Goal: Information Seeking & Learning: Learn about a topic

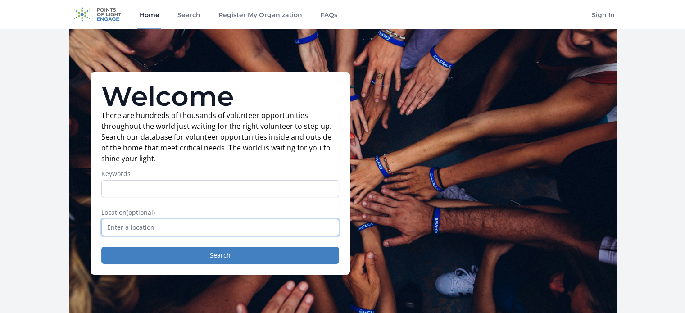
click at [224, 223] on input "text" at bounding box center [220, 227] width 238 height 17
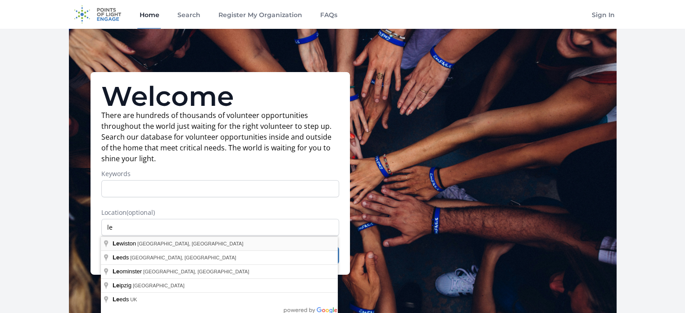
type input "Lewiston, ME, USA"
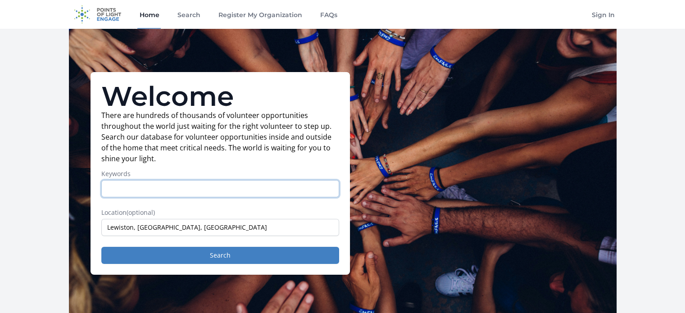
click at [233, 194] on input "Keywords" at bounding box center [220, 188] width 238 height 17
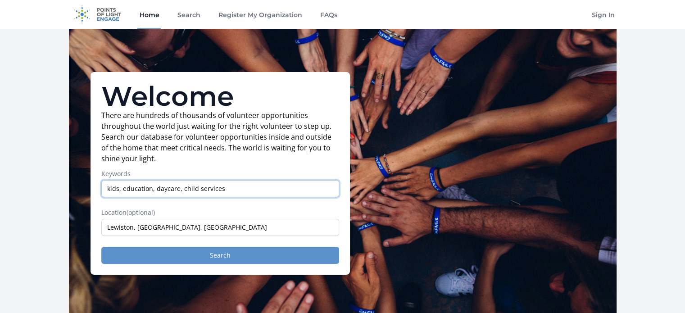
type input "kids, education, daycare, child services"
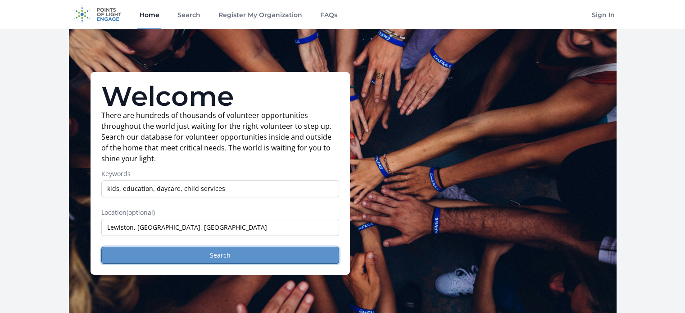
click at [218, 260] on button "Search" at bounding box center [220, 255] width 238 height 17
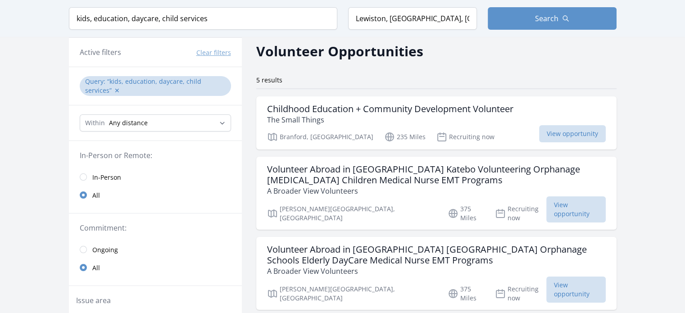
scroll to position [36, 0]
click at [181, 129] on select "Any distance , 5 Miles , 20 Miles , 50 Miles , 100 Miles" at bounding box center [155, 122] width 151 height 17
select select "80467"
click at [80, 114] on select "Any distance , 5 Miles , 20 Miles , 50 Miles , 100 Miles" at bounding box center [155, 122] width 151 height 17
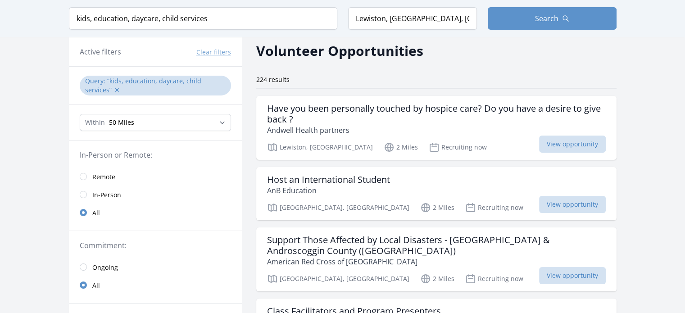
click at [176, 192] on link "In-Person" at bounding box center [155, 194] width 173 height 18
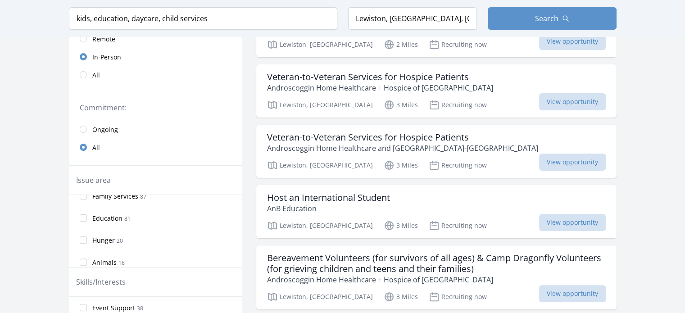
scroll to position [2, 0]
click at [85, 223] on input "Education 81" at bounding box center [83, 225] width 7 height 7
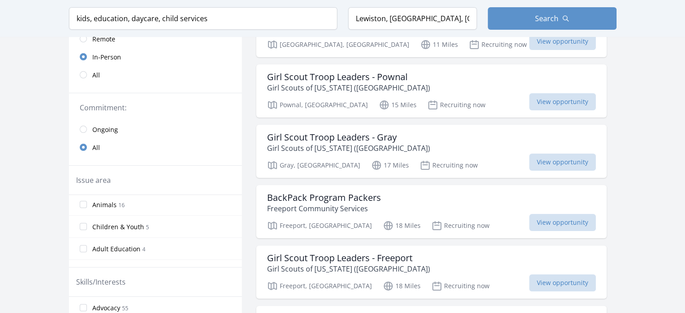
scroll to position [90, 0]
click at [85, 223] on input "Children & Youth 5" at bounding box center [83, 225] width 7 height 7
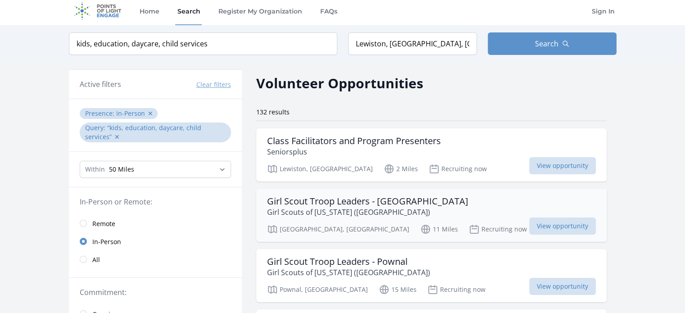
scroll to position [0, 0]
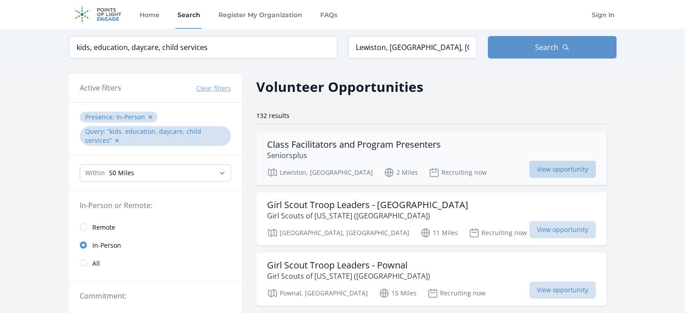
click at [529, 163] on span "View opportunity" at bounding box center [562, 169] width 67 height 17
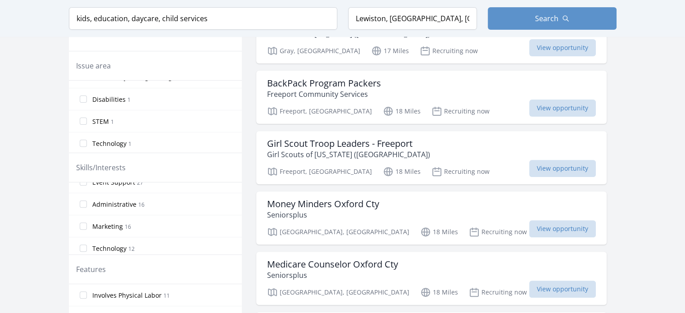
scroll to position [304, 0]
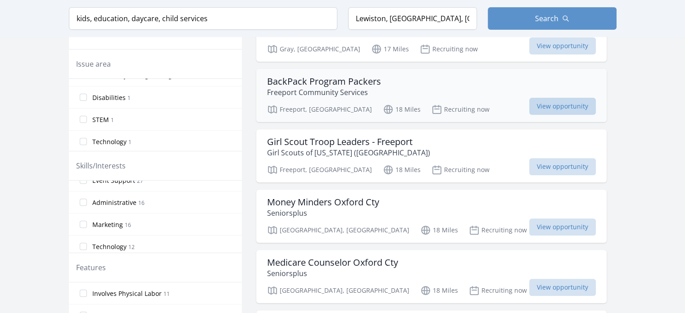
click at [529, 99] on span "View opportunity" at bounding box center [562, 106] width 67 height 17
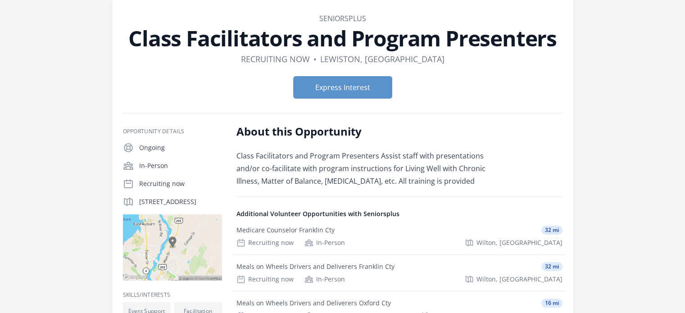
scroll to position [41, 0]
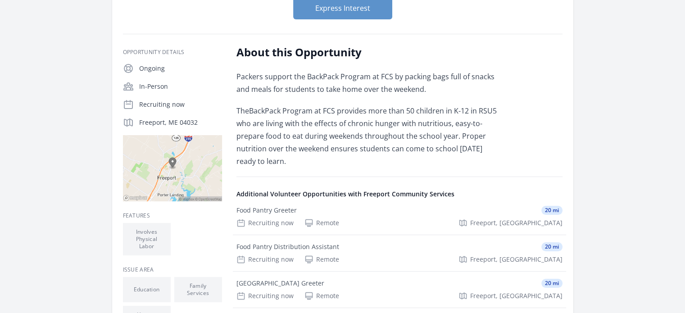
scroll to position [120, 0]
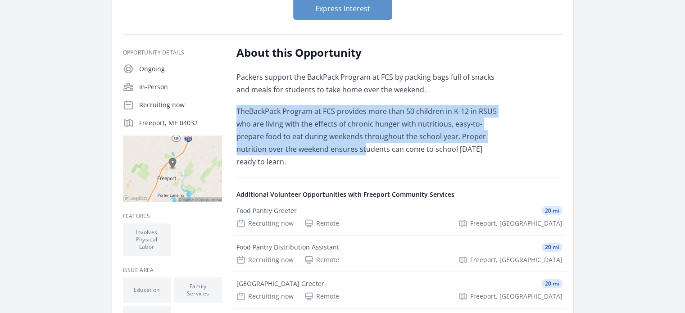
drag, startPoint x: 365, startPoint y: 154, endPoint x: 289, endPoint y: 144, distance: 75.9
click at [234, 106] on div "Opportunity Details Ongoing In-Person Recruiting now Freeport, ME 04032" at bounding box center [342, 234] width 439 height 379
drag, startPoint x: 315, startPoint y: 168, endPoint x: 238, endPoint y: 133, distance: 84.6
click at [229, 127] on div "Opportunity Details Ongoing In-Person Recruiting now Freeport, ME 04032" at bounding box center [342, 234] width 439 height 379
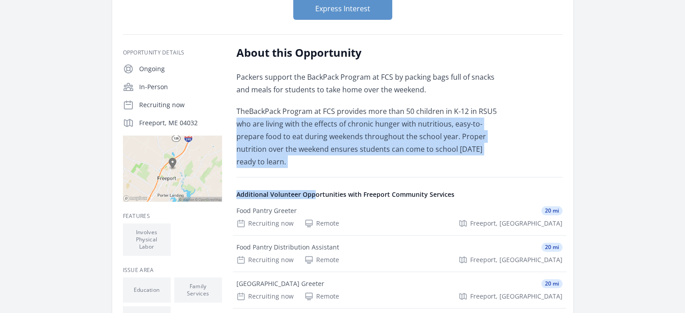
click at [290, 164] on p "TheBackPack Program at FCS provides more than 50 children in K-12 in RSU5 who a…" at bounding box center [367, 136] width 263 height 63
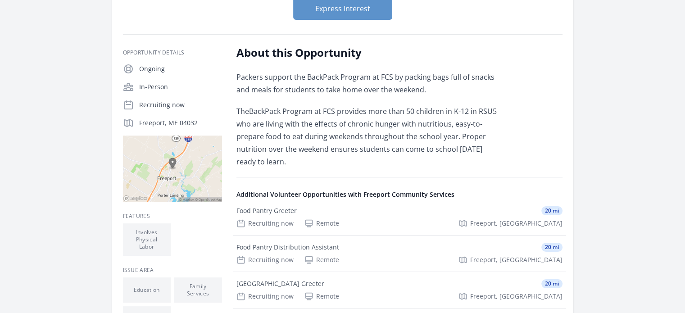
drag, startPoint x: 290, startPoint y: 164, endPoint x: 233, endPoint y: 78, distance: 103.9
click at [233, 78] on div "Opportunity Details Ongoing In-Person Recruiting now Freeport, ME 04032" at bounding box center [342, 234] width 439 height 379
copy div "Packers support the BackPack Program at FCS by packing bags full of snacks and …"
click at [417, 30] on article "Organization Freeport Community Services BackPack Program Packers Duration Recr…" at bounding box center [342, 177] width 461 height 515
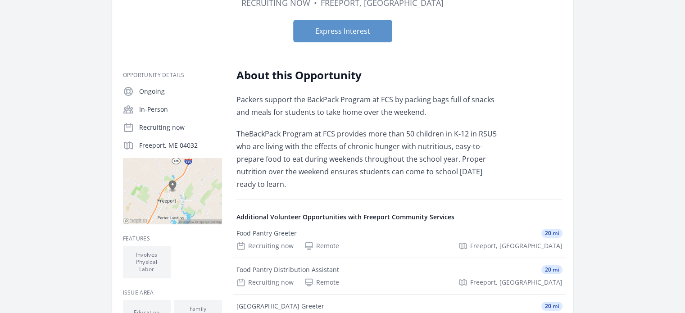
scroll to position [100, 0]
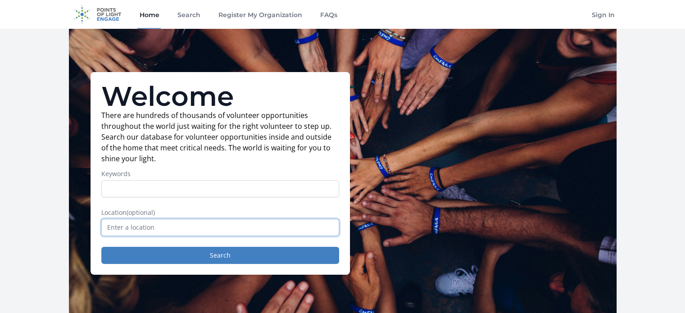
click at [252, 226] on input "text" at bounding box center [220, 227] width 238 height 17
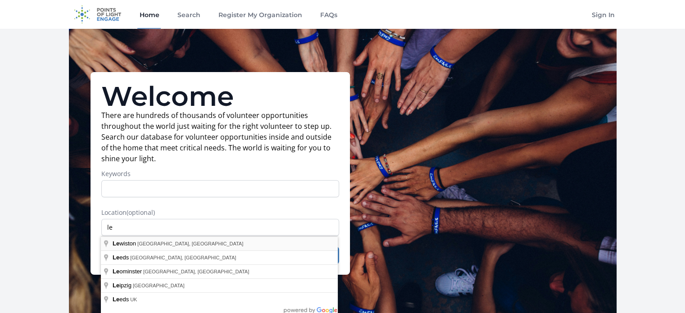
type input "Lewiston, [GEOGRAPHIC_DATA], [GEOGRAPHIC_DATA]"
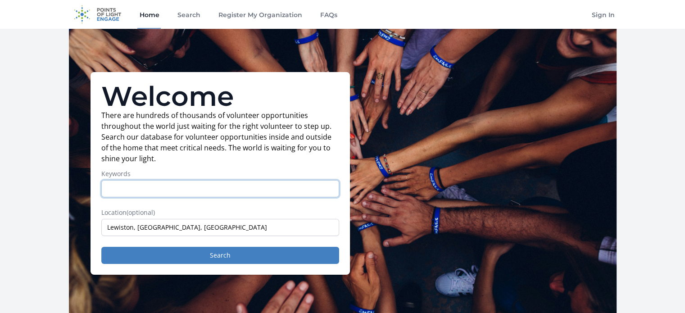
click at [253, 194] on input "Keywords" at bounding box center [220, 188] width 238 height 17
type input "kids, education, daycare, child services"
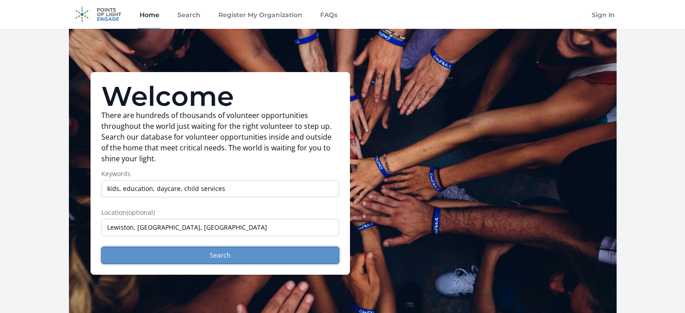
click at [227, 255] on button "Search" at bounding box center [220, 255] width 238 height 17
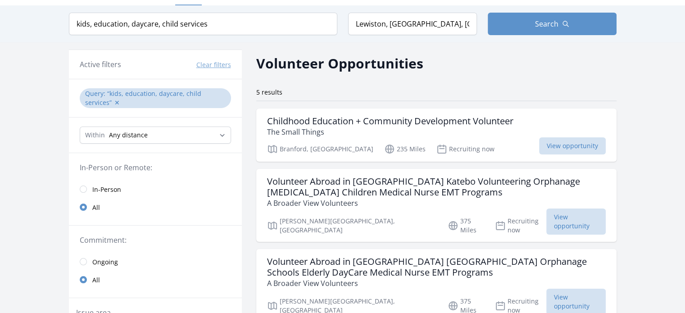
scroll to position [48, 0]
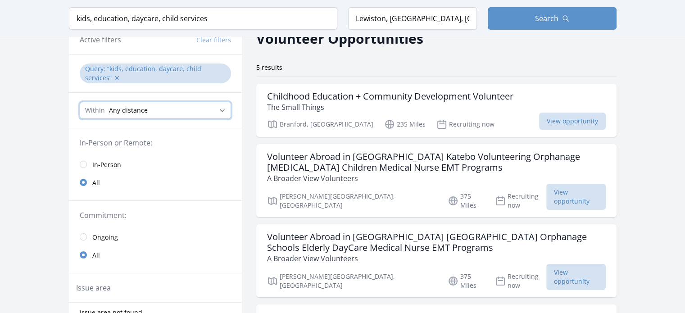
click at [198, 106] on select "Any distance , 5 Miles , 20 Miles , 50 Miles , 100 Miles" at bounding box center [155, 110] width 151 height 17
select select "80467"
click at [80, 102] on select "Any distance , 5 Miles , 20 Miles , 50 Miles , 100 Miles" at bounding box center [155, 110] width 151 height 17
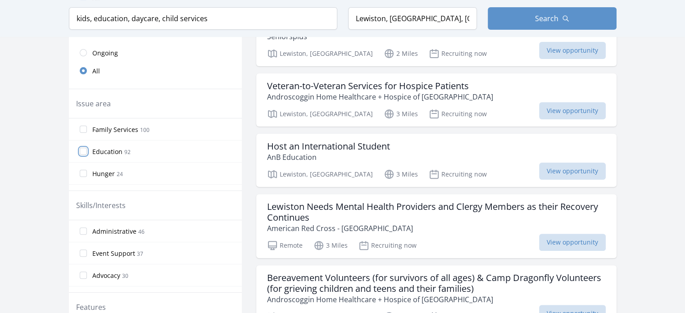
click at [85, 150] on input "Education 92" at bounding box center [83, 151] width 7 height 7
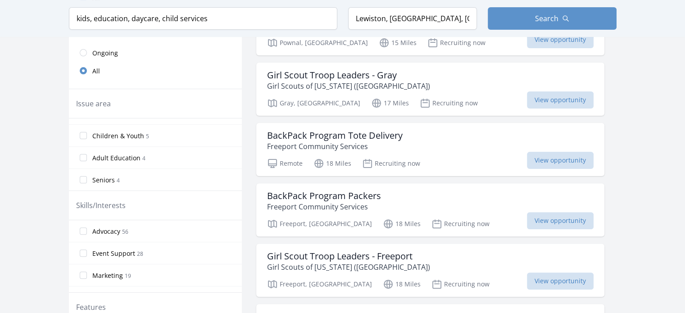
scroll to position [104, 0]
click at [85, 135] on input "Children & Youth 5" at bounding box center [83, 134] width 7 height 7
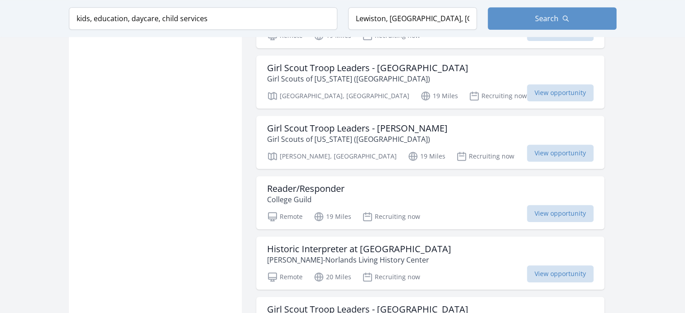
scroll to position [741, 0]
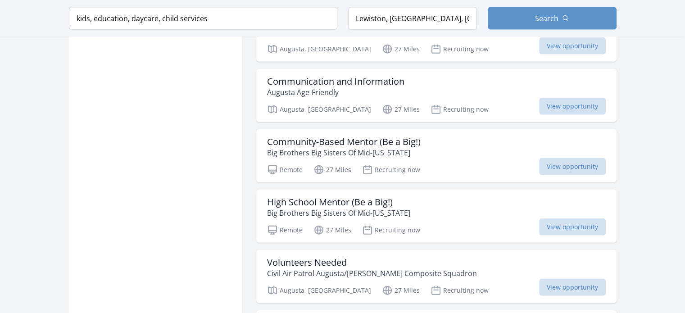
scroll to position [2123, 0]
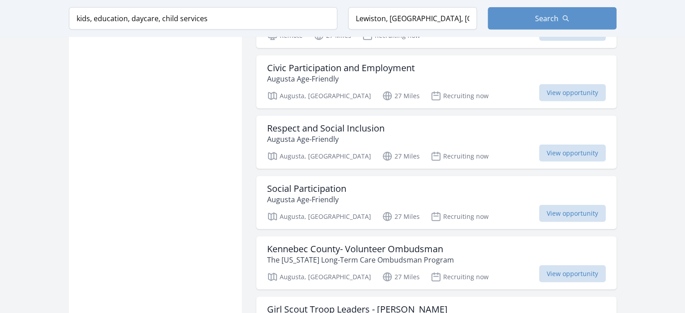
scroll to position [2451, 0]
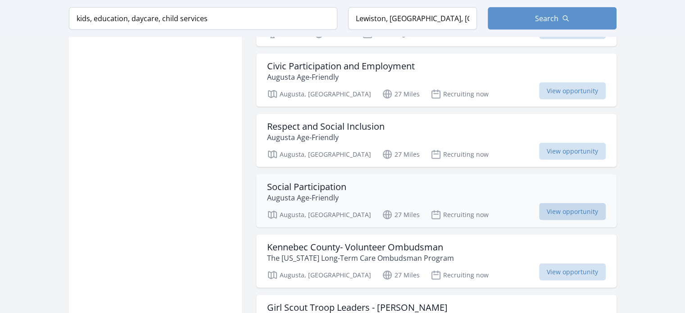
click at [546, 203] on span "View opportunity" at bounding box center [572, 211] width 67 height 17
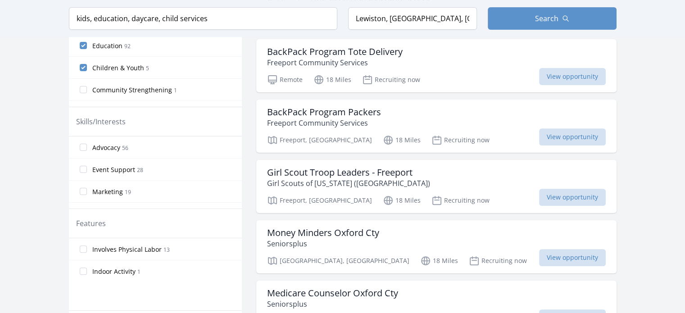
scroll to position [0, 0]
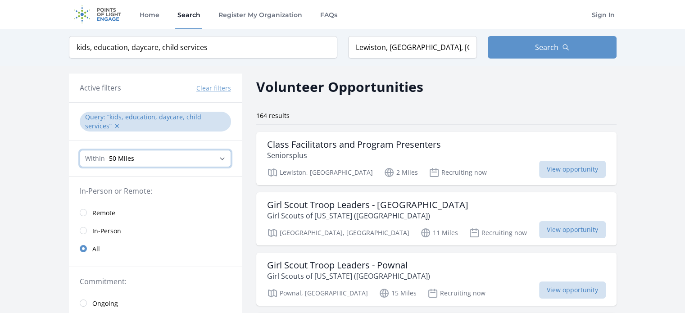
click at [117, 159] on select "Any distance , 5 Miles , 20 Miles , 50 Miles , 100 Miles" at bounding box center [155, 158] width 151 height 17
select select "32186"
click at [80, 150] on select "Any distance , 5 Miles , 20 Miles , 50 Miles , 100 Miles" at bounding box center [155, 158] width 151 height 17
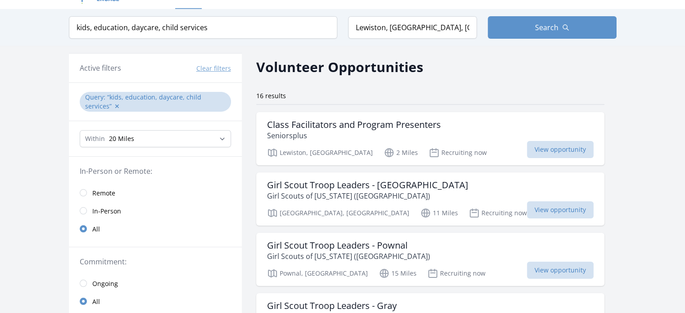
scroll to position [25, 0]
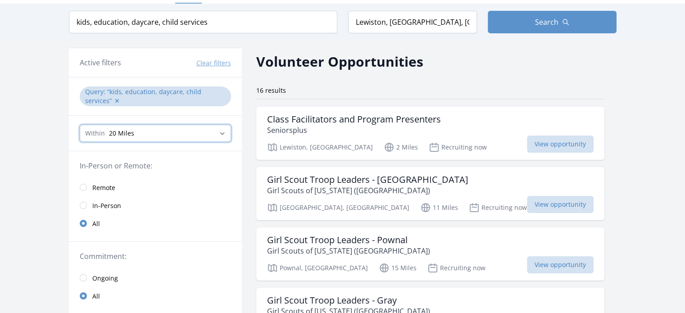
click at [212, 135] on select "Any distance , 5 Miles , 20 Miles , 50 Miles , 100 Miles" at bounding box center [155, 133] width 151 height 17
select select "8046"
click at [80, 125] on select "Any distance , 5 Miles , 20 Miles , 50 Miles , 100 Miles" at bounding box center [155, 133] width 151 height 17
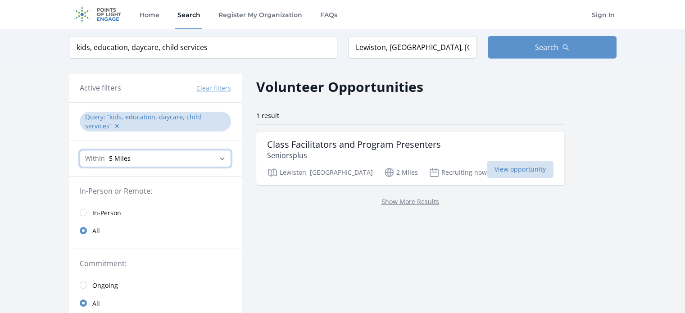
click at [185, 152] on select "Any distance , 5 Miles , 20 Miles , 50 Miles , 100 Miles" at bounding box center [155, 158] width 151 height 17
select select "32186"
click at [80, 150] on select "Any distance , 5 Miles , 20 Miles , 50 Miles , 100 Miles" at bounding box center [155, 158] width 151 height 17
